Goal: Information Seeking & Learning: Learn about a topic

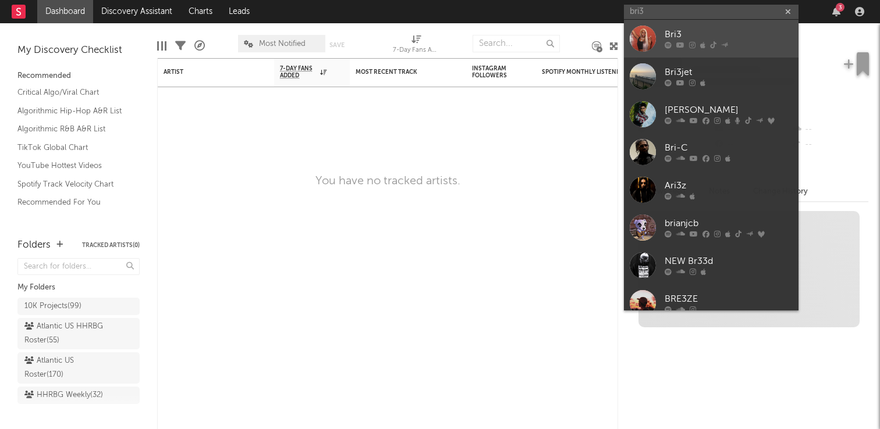
type input "bri3"
click at [733, 30] on div "Bri3" at bounding box center [728, 35] width 128 height 14
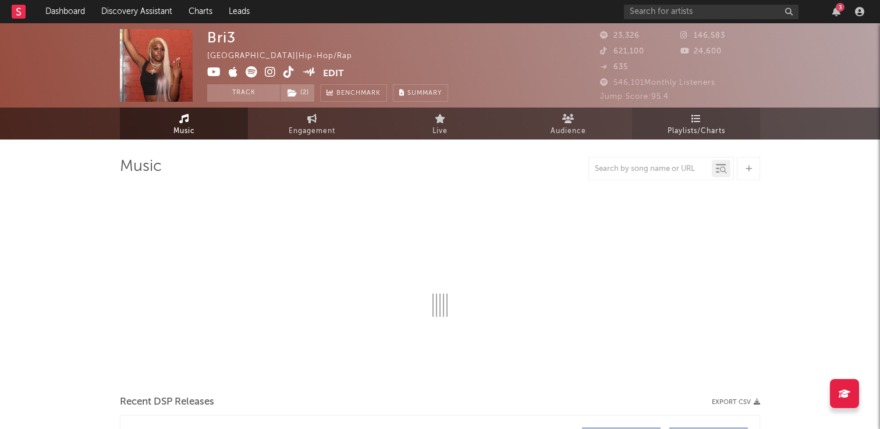
select select "6m"
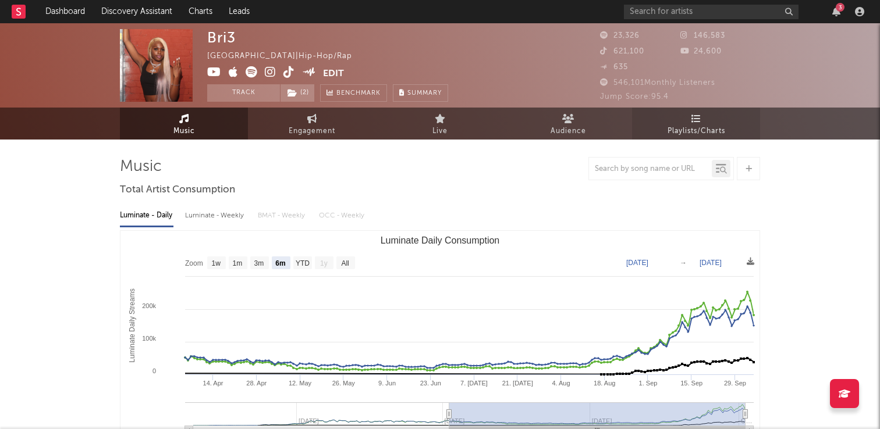
click at [686, 129] on span "Playlists/Charts" at bounding box center [696, 131] width 58 height 14
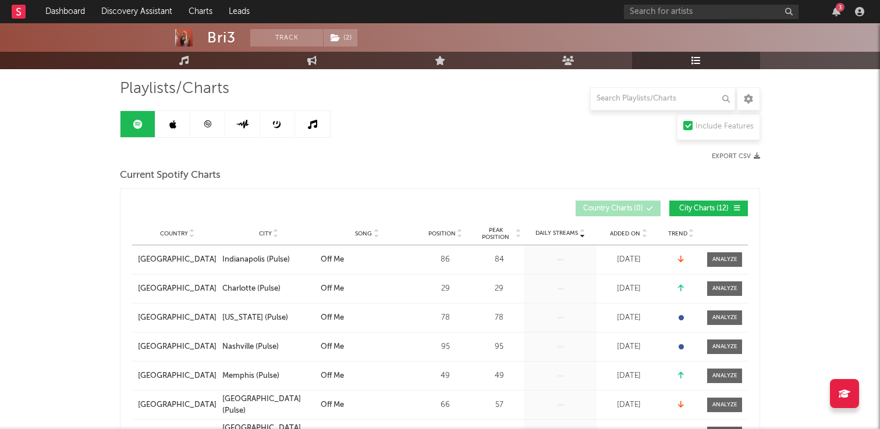
scroll to position [85, 0]
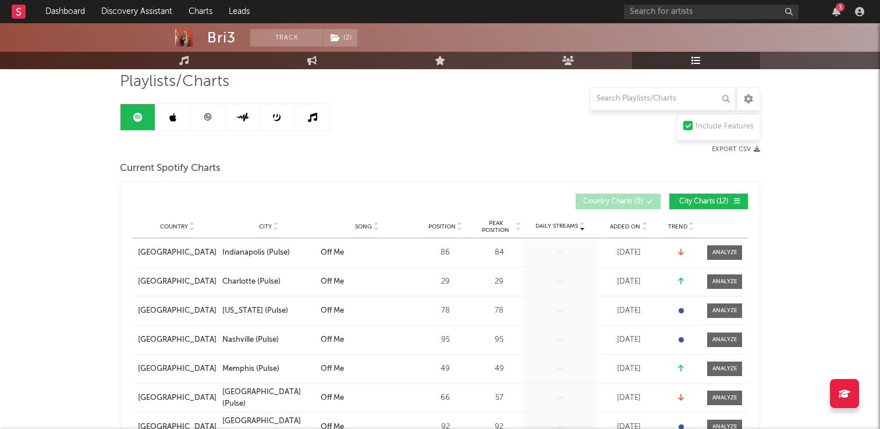
click at [642, 227] on icon at bounding box center [644, 229] width 6 height 5
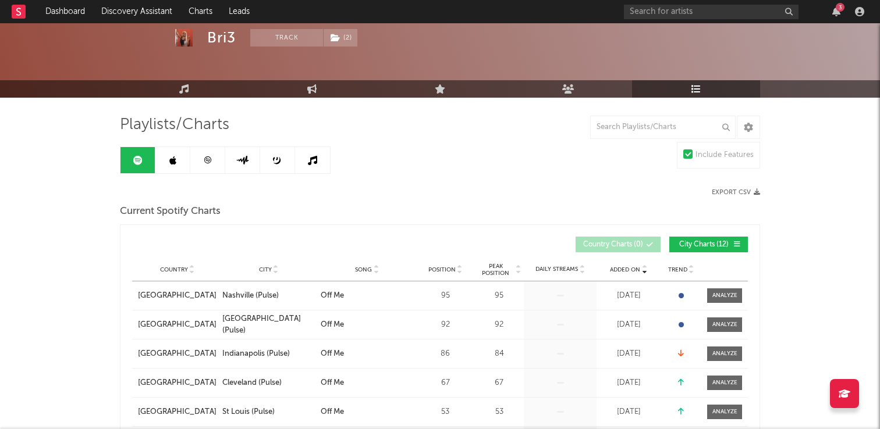
scroll to position [40, 0]
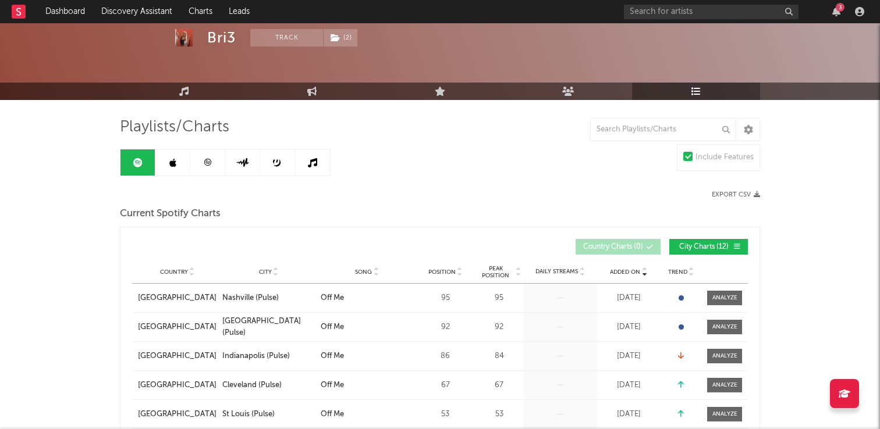
click at [214, 168] on link at bounding box center [207, 163] width 35 height 26
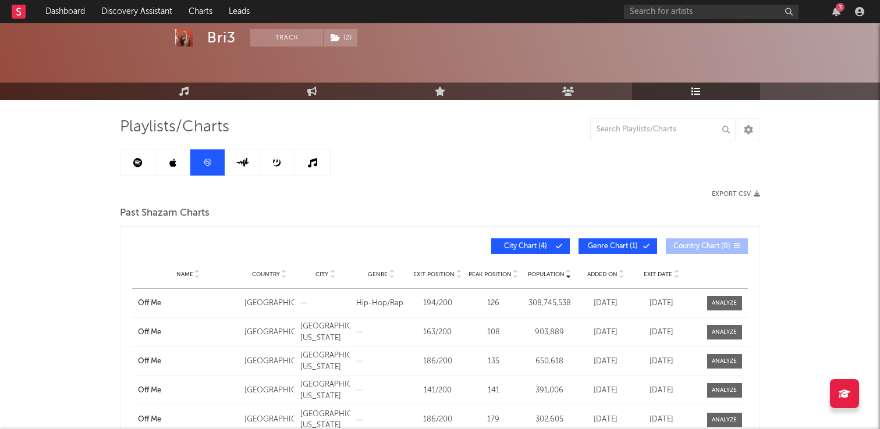
click at [603, 271] on span "Added On" at bounding box center [602, 274] width 30 height 7
click at [187, 172] on link at bounding box center [172, 163] width 35 height 26
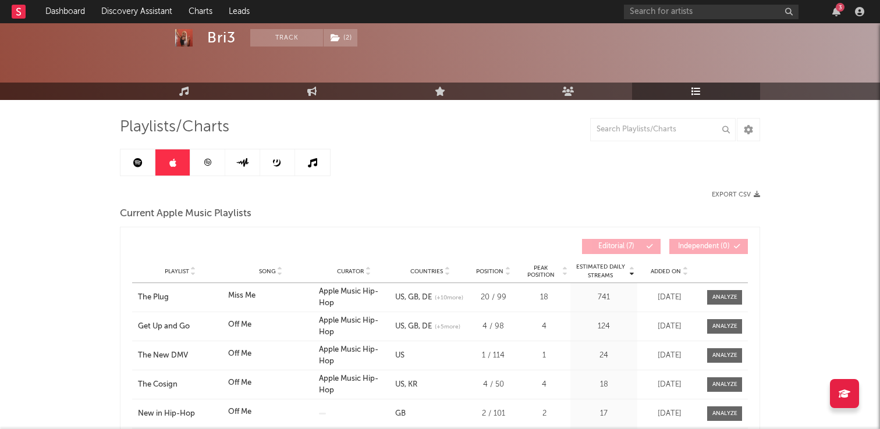
click at [676, 269] on span "Added On" at bounding box center [665, 271] width 30 height 7
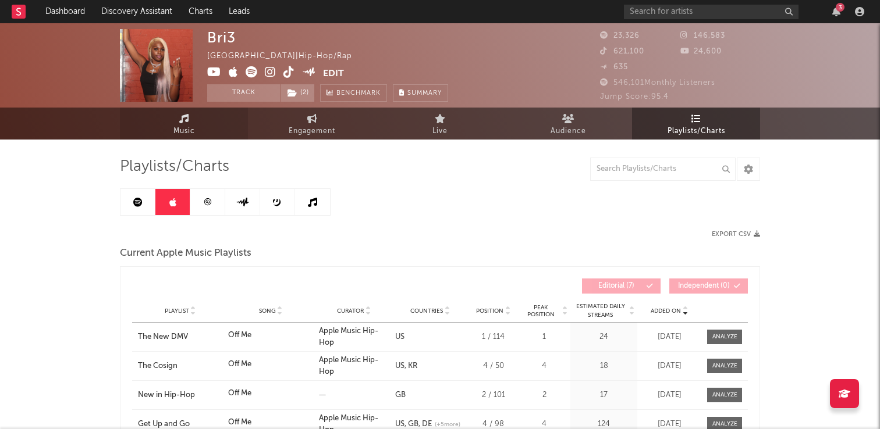
click at [182, 124] on span "Music" at bounding box center [184, 131] width 22 height 14
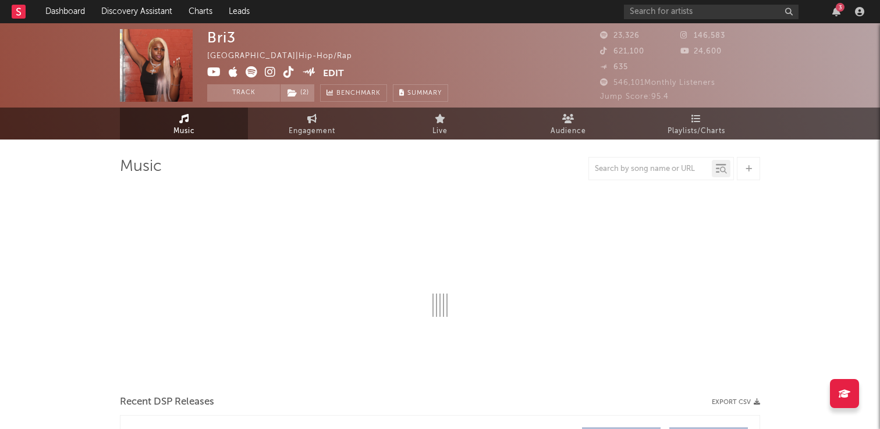
select select "6m"
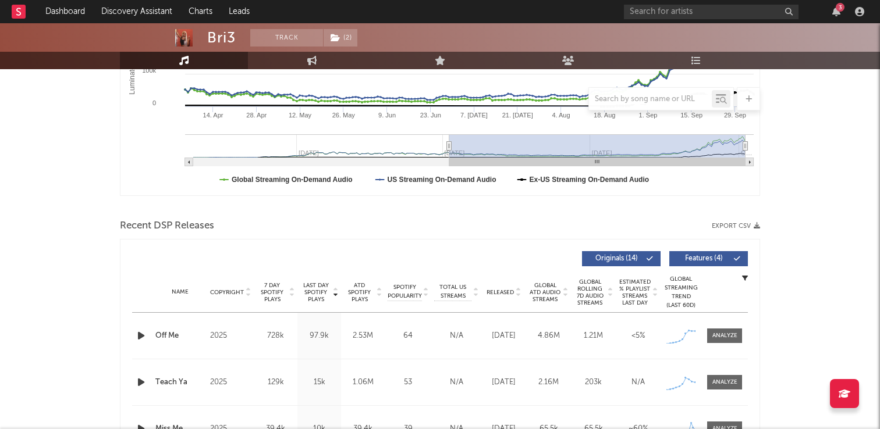
scroll to position [321, 0]
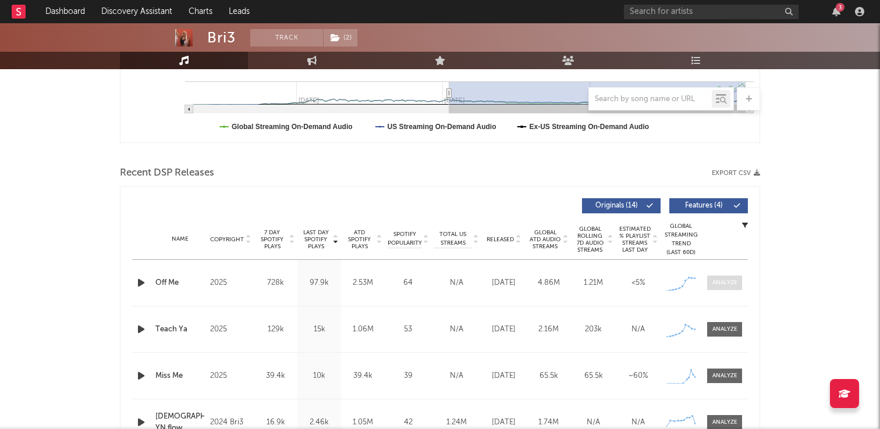
click at [741, 280] on span at bounding box center [724, 283] width 35 height 15
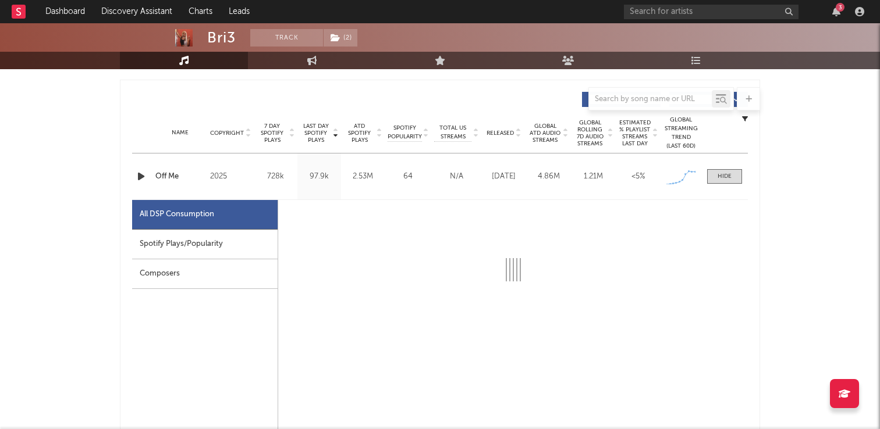
select select "1w"
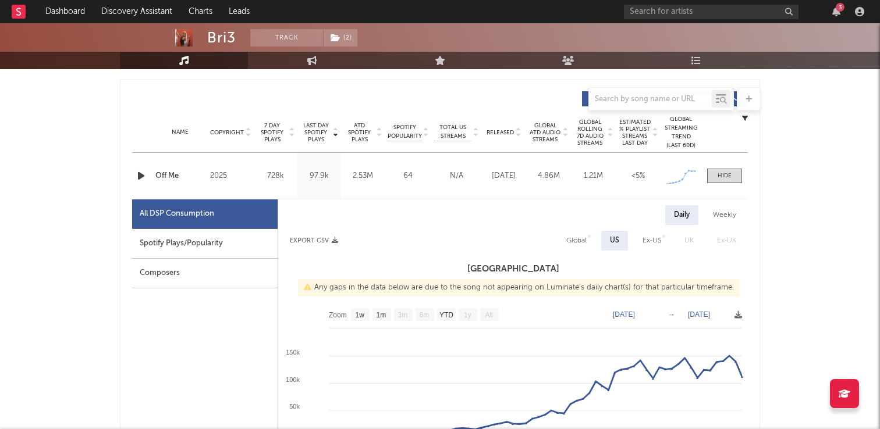
scroll to position [430, 0]
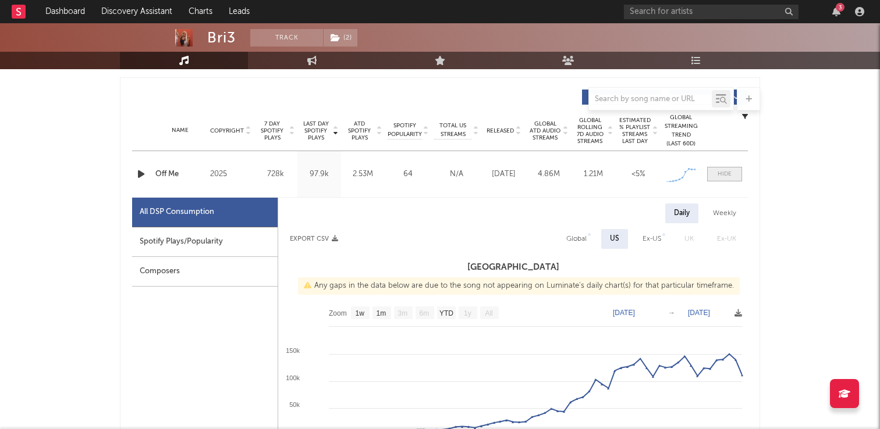
click at [724, 167] on span at bounding box center [724, 174] width 35 height 15
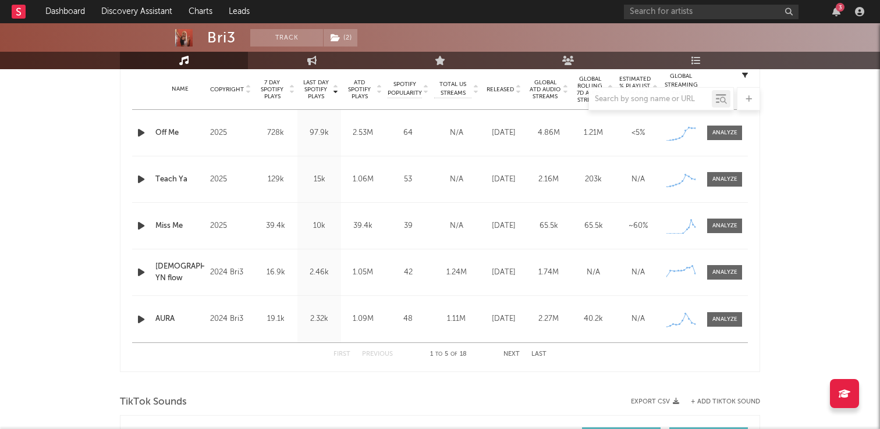
scroll to position [472, 0]
click at [714, 222] on div at bounding box center [724, 224] width 25 height 9
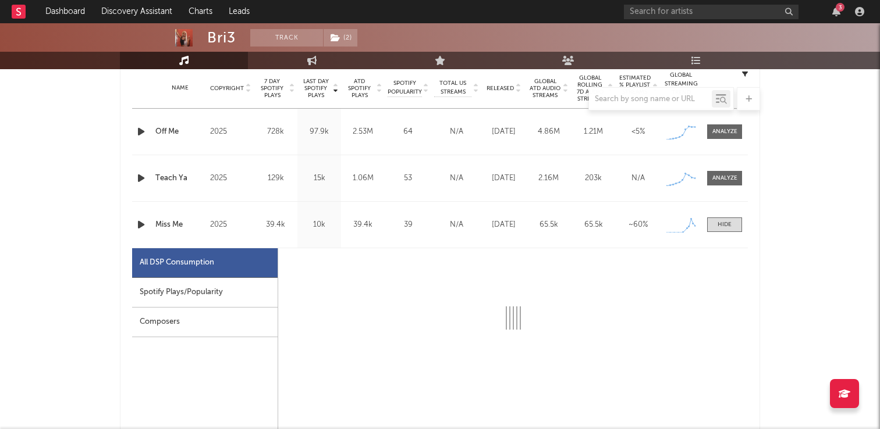
select select "1w"
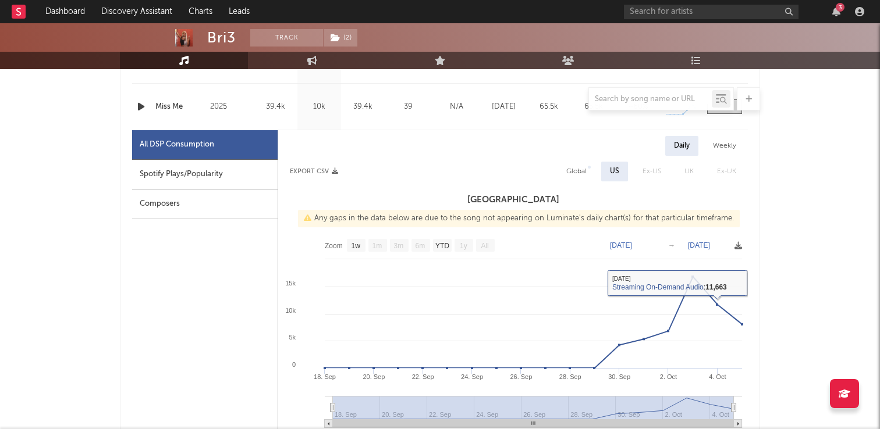
scroll to position [508, 0]
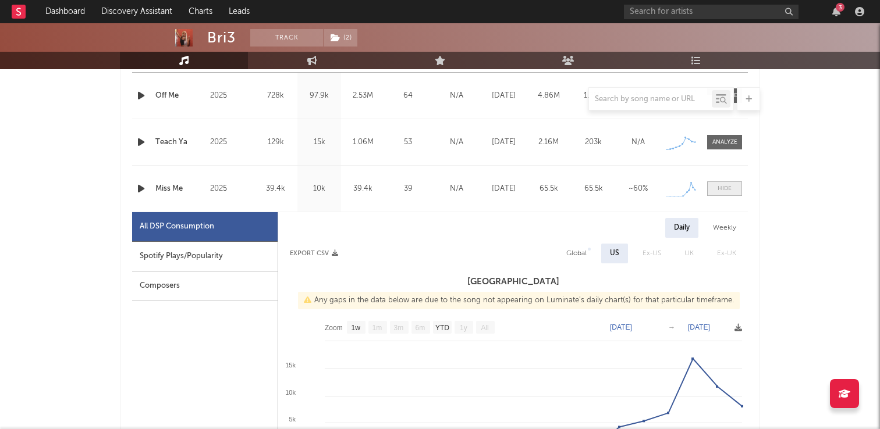
click at [732, 187] on span at bounding box center [724, 189] width 35 height 15
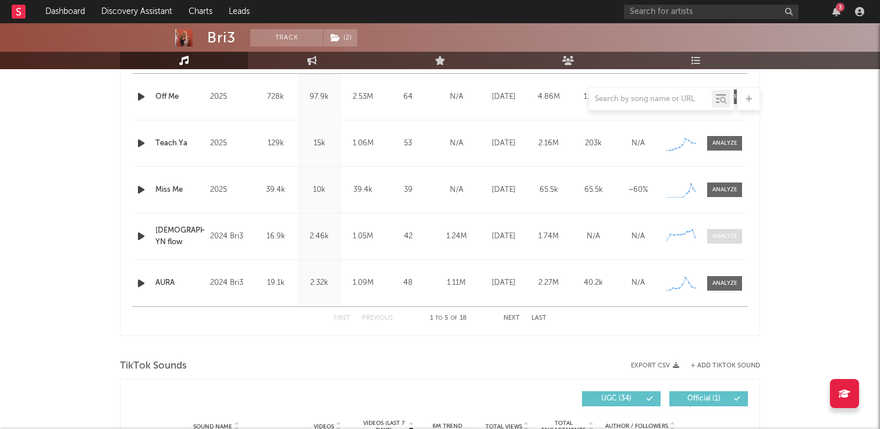
scroll to position [506, 0]
